Goal: Task Accomplishment & Management: Complete application form

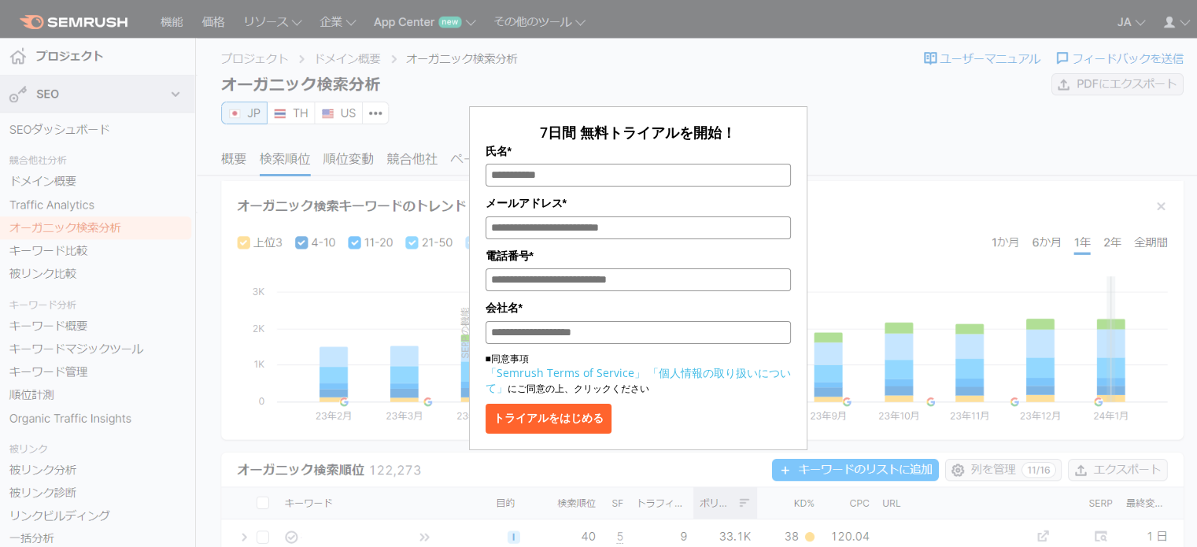
click at [955, 179] on div "7日間 無料トライアルを開始！ 氏名* メールアドレス* 電話番号* 会社名* ■同意事項 「Semrush Terms of Service」 「個人情報の…" at bounding box center [638, 235] width 787 height 430
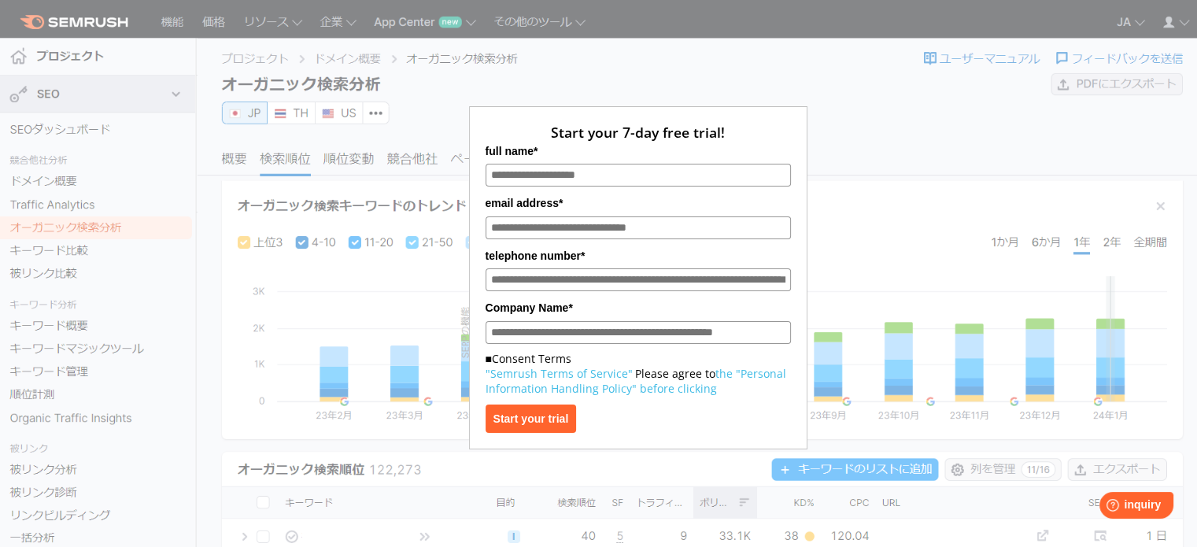
click at [573, 56] on div "Start your 7-day free trial! full name* email address* telephone number* Compan…" at bounding box center [638, 235] width 787 height 430
click at [556, 430] on button "Start your trial" at bounding box center [531, 418] width 91 height 28
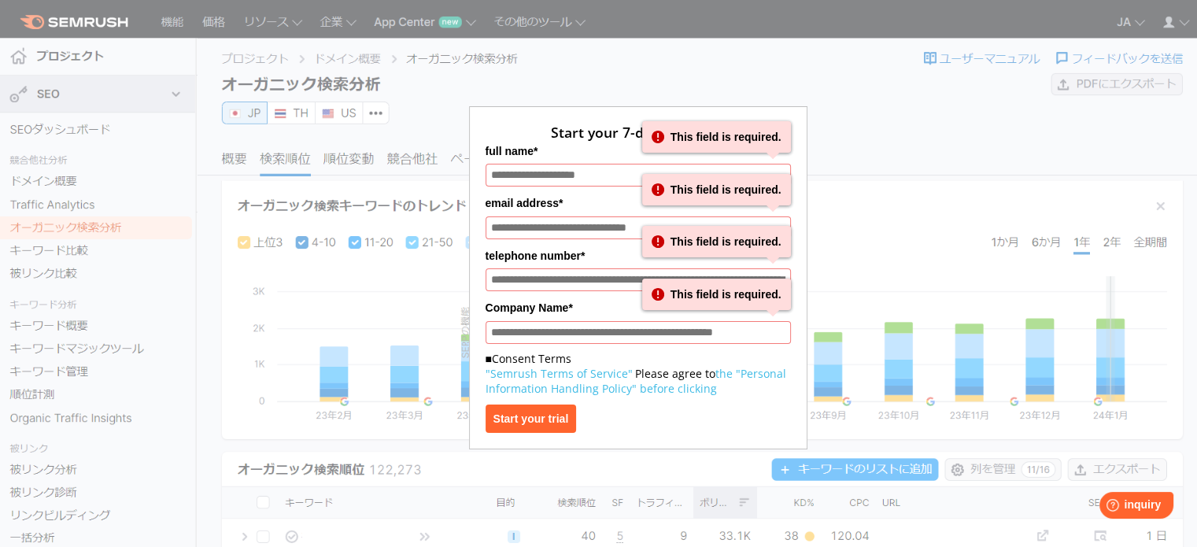
click at [563, 170] on input "full name*" at bounding box center [638, 175] width 305 height 23
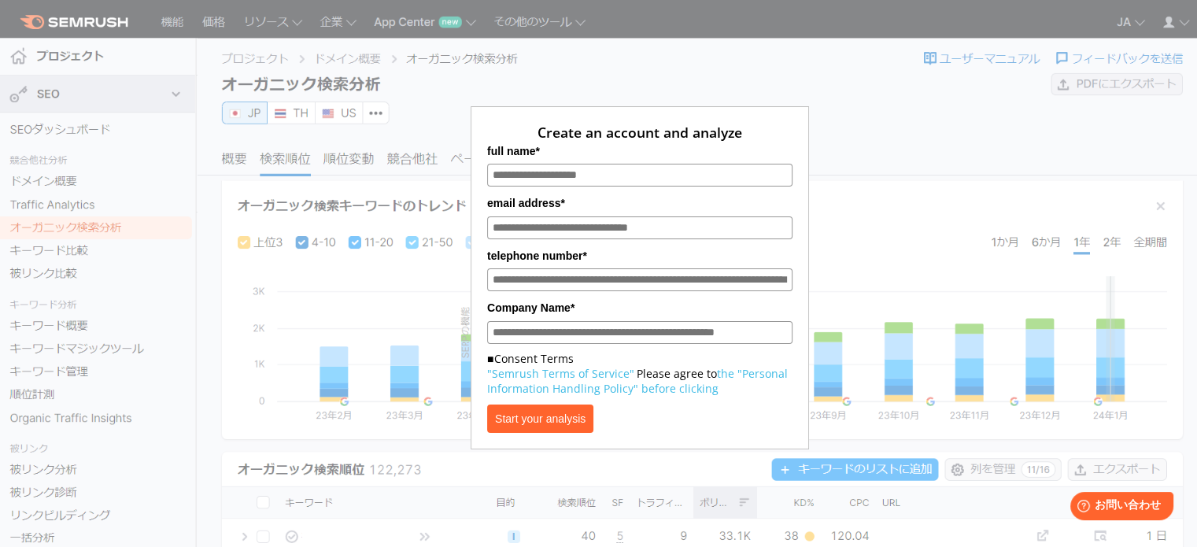
click at [554, 173] on input "full name*" at bounding box center [639, 175] width 305 height 23
click at [530, 425] on font "Start your analysis" at bounding box center [540, 418] width 90 height 13
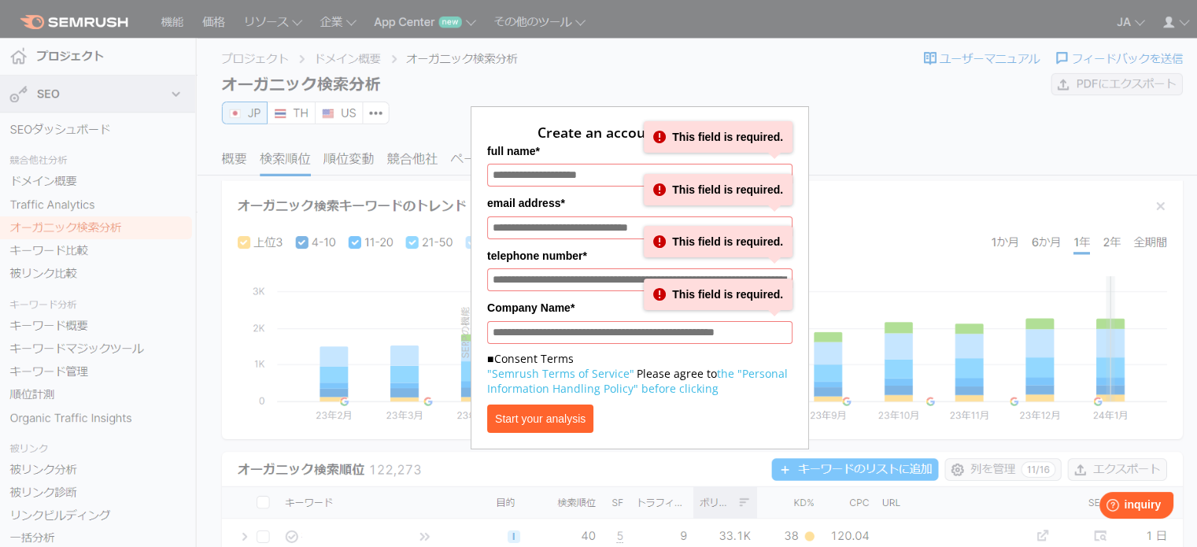
click at [866, 170] on div "Create an account and analyze full name* This field is required. email address*…" at bounding box center [639, 235] width 787 height 430
click at [543, 171] on input "full name*" at bounding box center [639, 175] width 305 height 23
